Goal: Navigation & Orientation: Find specific page/section

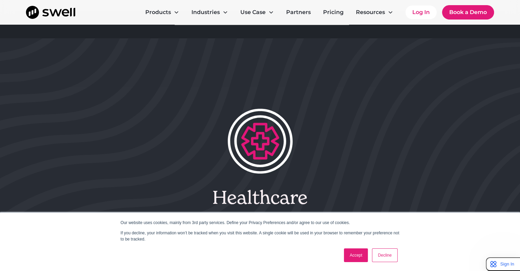
click at [351, 250] on link "Accept" at bounding box center [356, 255] width 24 height 14
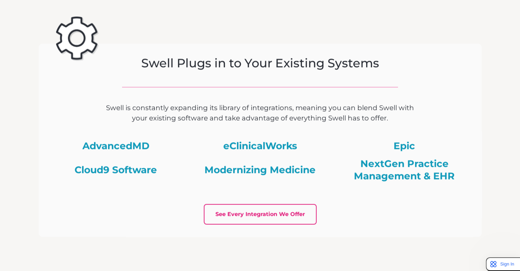
scroll to position [1088, 0]
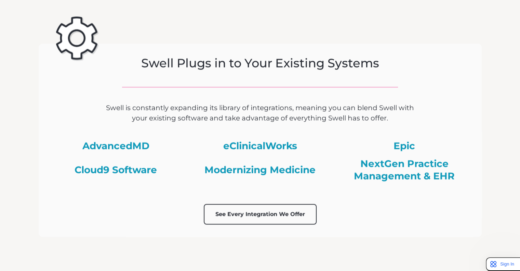
click at [246, 210] on link "See Every Integration We Offer" at bounding box center [260, 213] width 113 height 21
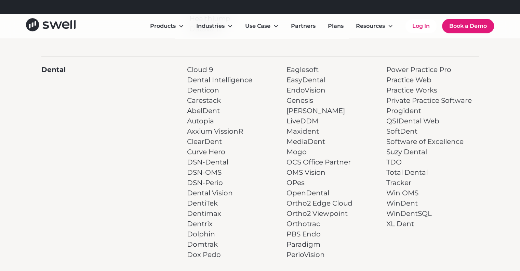
scroll to position [155, 0]
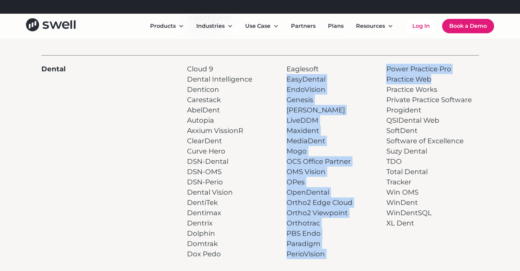
drag, startPoint x: 433, startPoint y: 76, endPoint x: 375, endPoint y: 78, distance: 58.2
click at [375, 78] on div "Dental Cloud 9 Dental Intelligence Denticon Carestack AbelDent Autopia Axxium V…" at bounding box center [260, 156] width 438 height 203
click at [381, 78] on div "Dental Cloud 9 Dental Intelligence Denticon Carestack AbelDent Autopia Axxium V…" at bounding box center [260, 156] width 438 height 203
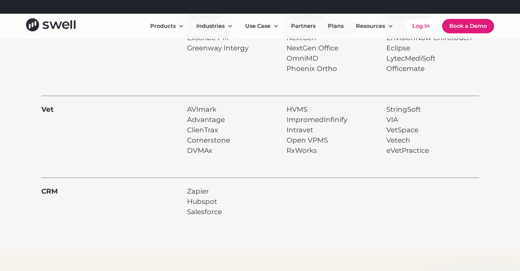
scroll to position [535, 0]
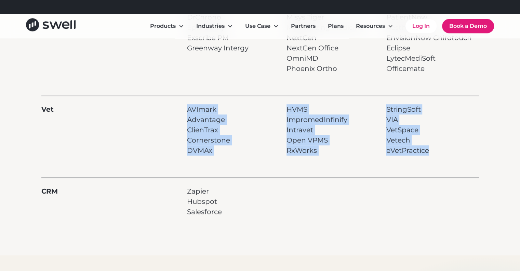
drag, startPoint x: 438, startPoint y: 148, endPoint x: 172, endPoint y: 102, distance: 269.7
click at [172, 102] on div "Vet AVImark Advantage ClienTrax Cornerstone DVMAx HVMS ImpromedInfinify Intrave…" at bounding box center [260, 125] width 438 height 60
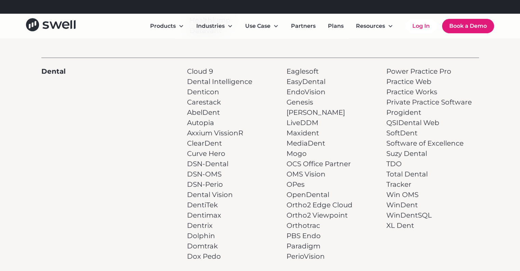
scroll to position [154, 0]
drag, startPoint x: 439, startPoint y: 80, endPoint x: 384, endPoint y: 82, distance: 55.1
click at [384, 82] on div "Dental Cloud 9 Dental Intelligence Denticon Carestack AbelDent Autopia Axxium V…" at bounding box center [260, 157] width 438 height 203
